Goal: Task Accomplishment & Management: Manage account settings

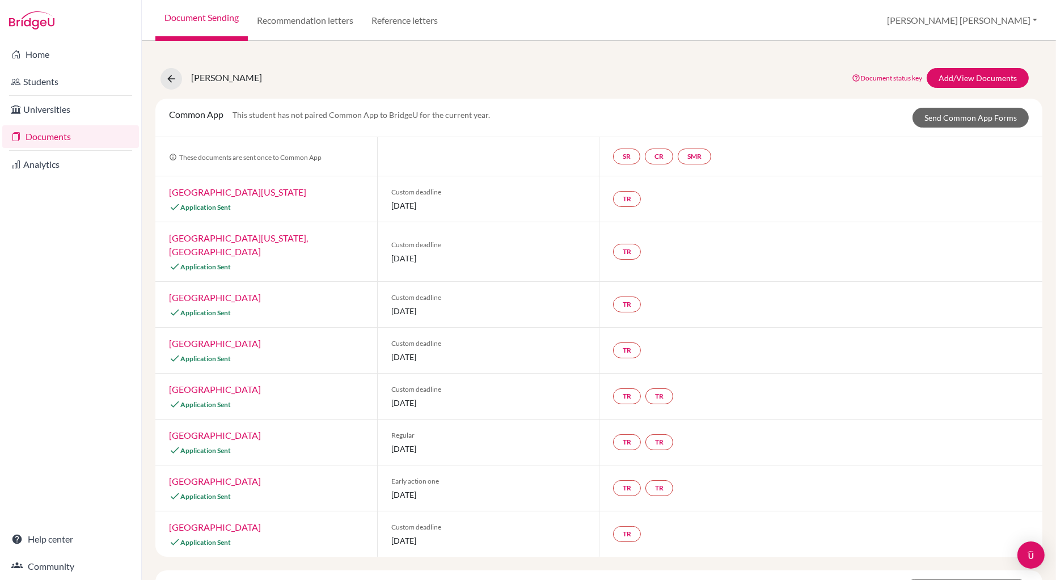
click at [206, 20] on link "Document Sending" at bounding box center [201, 20] width 92 height 41
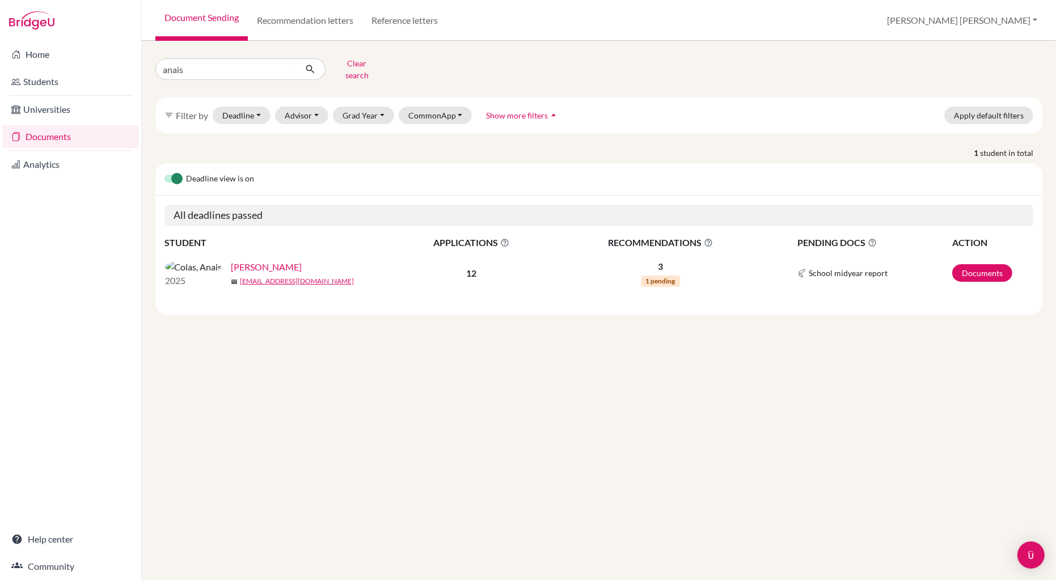
click at [193, 67] on input "anais" at bounding box center [225, 69] width 141 height 22
type input "saya"
click button "submit" at bounding box center [310, 69] width 30 height 22
click at [245, 265] on link "Skarbinski, Saya" at bounding box center [276, 267] width 62 height 14
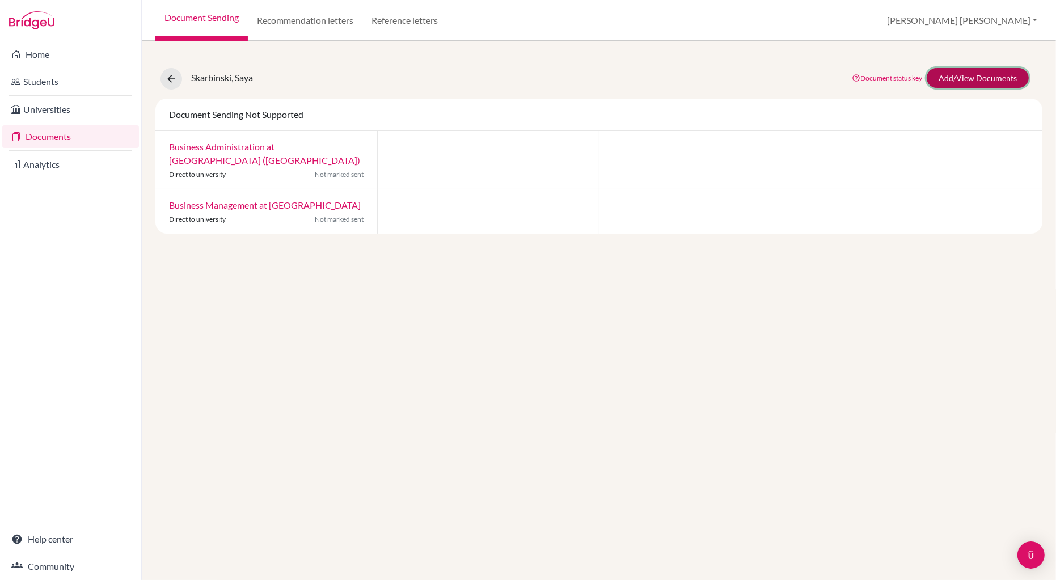
click at [977, 75] on link "Add/View Documents" at bounding box center [978, 78] width 102 height 20
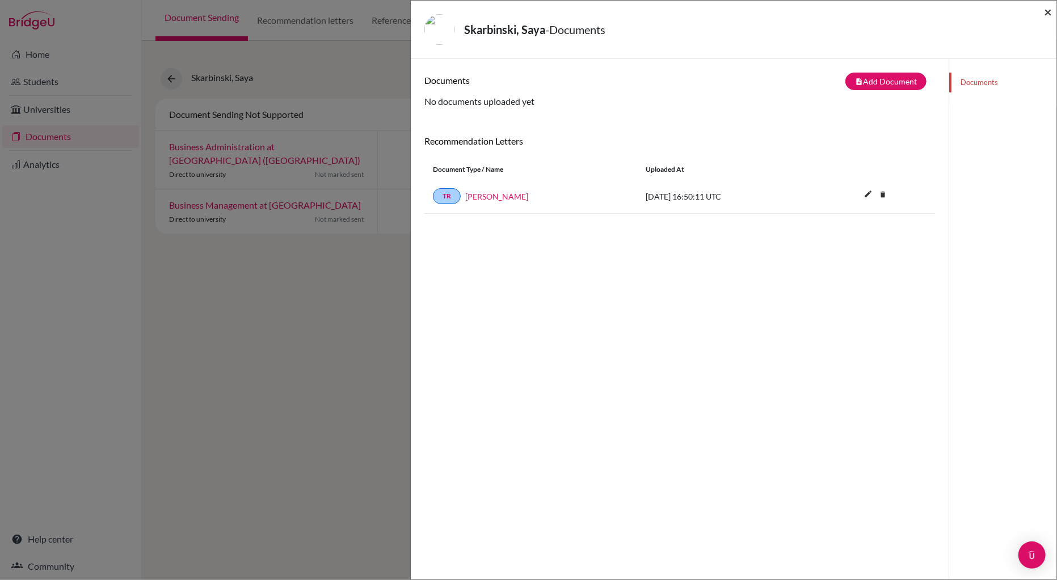
click at [1051, 11] on span "×" at bounding box center [1047, 11] width 8 height 16
